Goal: Transaction & Acquisition: Obtain resource

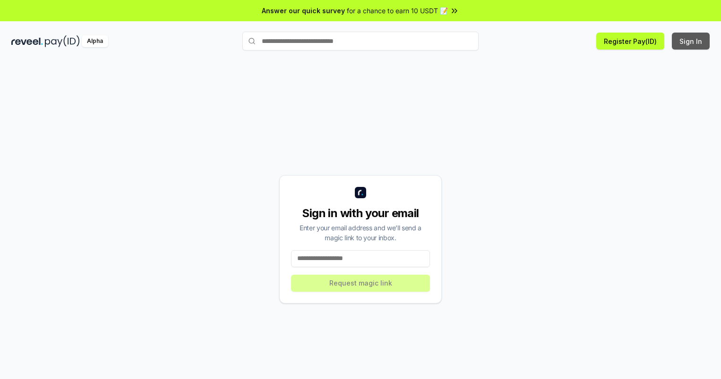
click at [691, 41] on button "Sign In" at bounding box center [691, 41] width 38 height 17
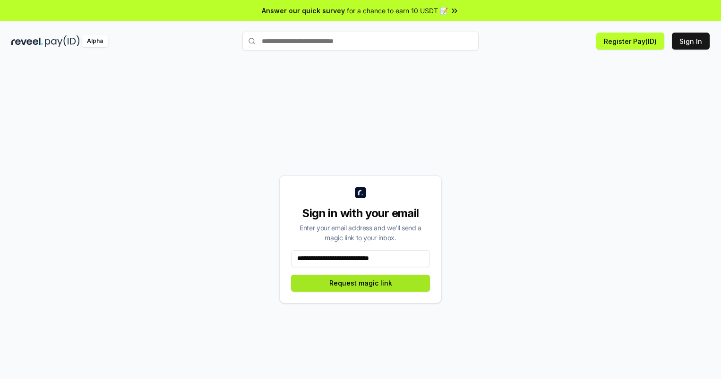
type input "**********"
click at [360, 283] on button "Request magic link" at bounding box center [360, 283] width 139 height 17
